Goal: Information Seeking & Learning: Learn about a topic

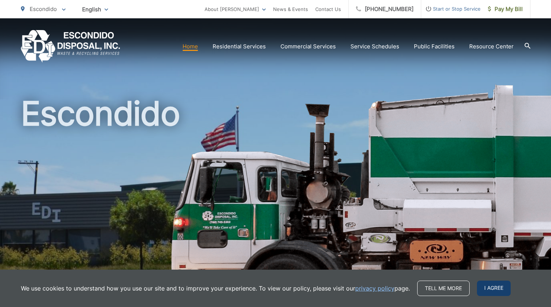
click at [486, 286] on span "I agree" at bounding box center [494, 288] width 34 height 15
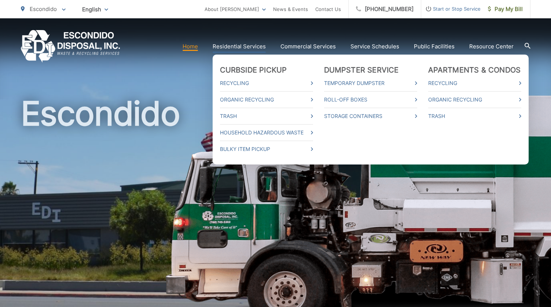
click at [247, 44] on link "Residential Services" at bounding box center [238, 46] width 53 height 9
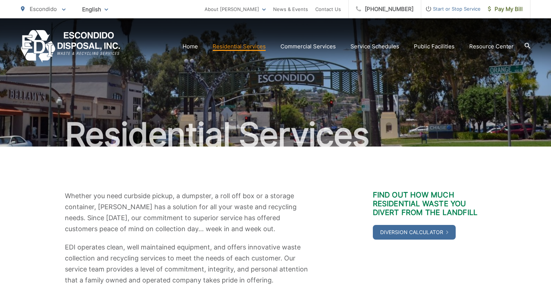
drag, startPoint x: 366, startPoint y: 154, endPoint x: 351, endPoint y: 151, distance: 15.3
click at [363, 154] on div "Whether you need curbside pickup, a dumpster, a roll off box or a storage conta…" at bounding box center [275, 238] width 509 height 183
